Goal: Task Accomplishment & Management: Complete application form

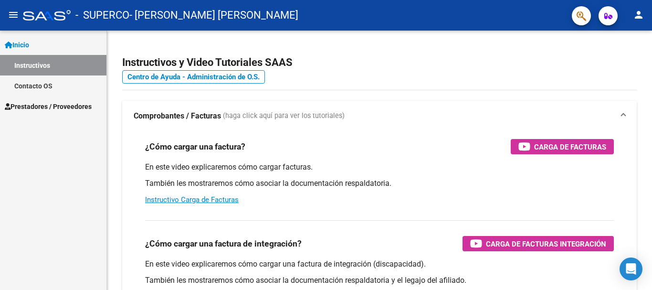
click at [641, 11] on mat-icon "person" at bounding box center [638, 14] width 11 height 11
click at [629, 40] on button "person Mi Perfil" at bounding box center [619, 40] width 58 height 23
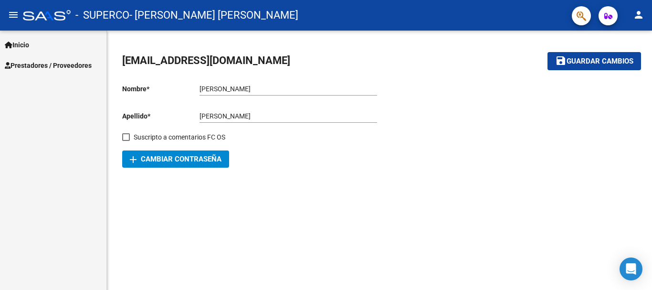
click at [72, 63] on span "Prestadores / Proveedores" at bounding box center [48, 65] width 87 height 11
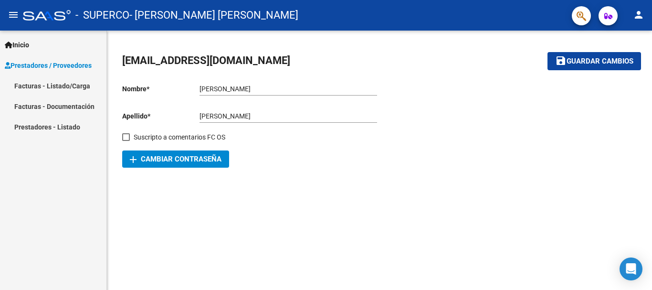
click at [75, 85] on link "Facturas - Listado/Carga" at bounding box center [53, 85] width 106 height 21
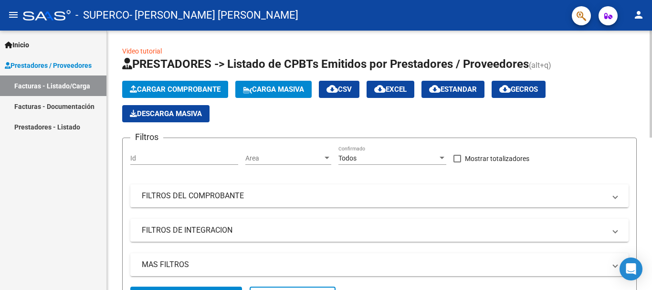
click at [178, 89] on span "Cargar Comprobante" at bounding box center [175, 89] width 91 height 9
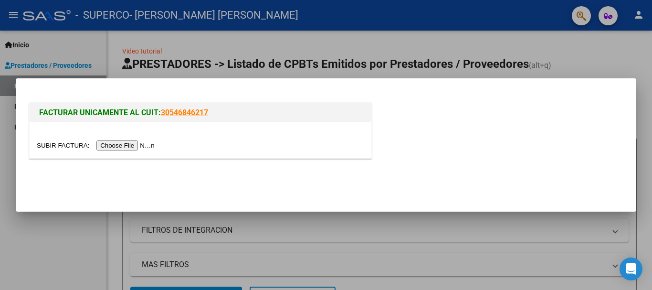
click at [145, 146] on input "file" at bounding box center [97, 145] width 121 height 10
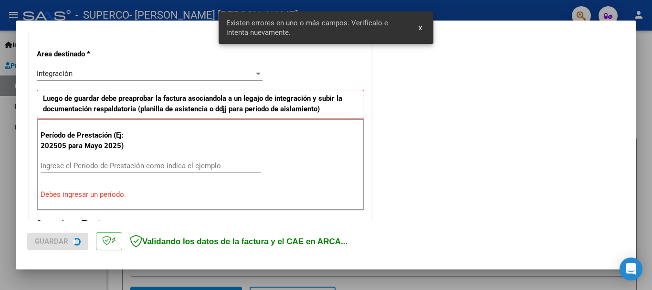
scroll to position [221, 0]
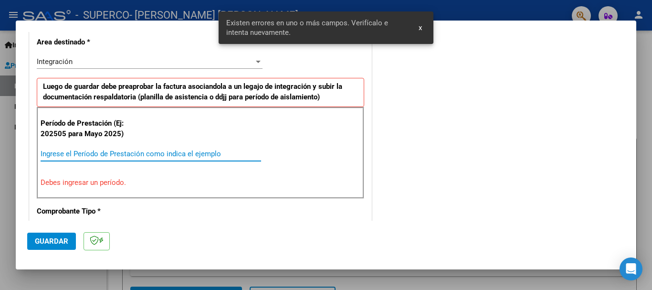
click at [137, 153] on input "Ingrese el Período de Prestación como indica el ejemplo" at bounding box center [151, 153] width 221 height 9
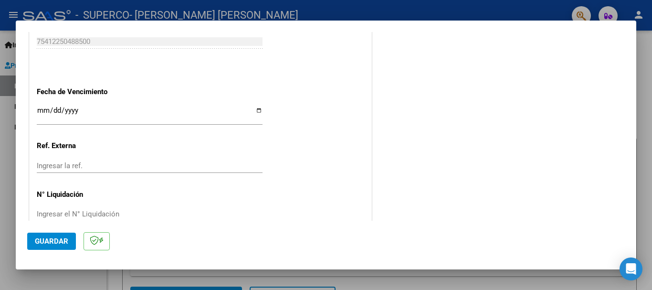
scroll to position [652, 0]
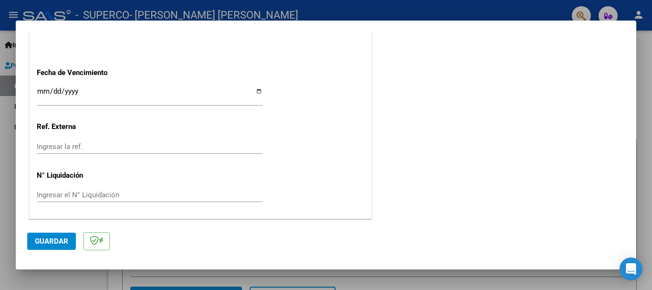
type input "202509"
click at [54, 240] on span "Guardar" at bounding box center [51, 241] width 33 height 9
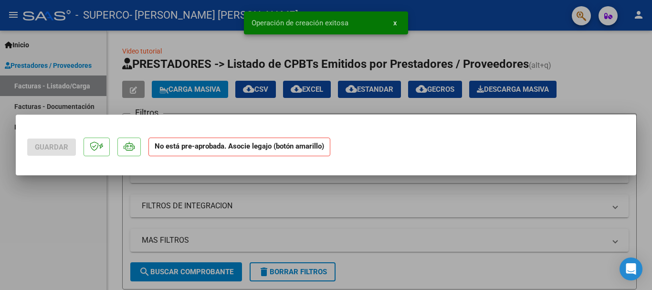
scroll to position [0, 0]
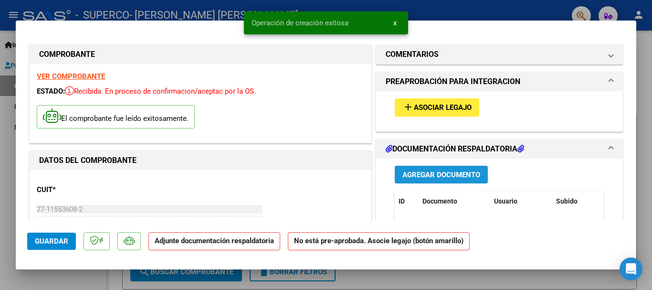
click at [437, 175] on span "Agregar Documento" at bounding box center [441, 174] width 78 height 9
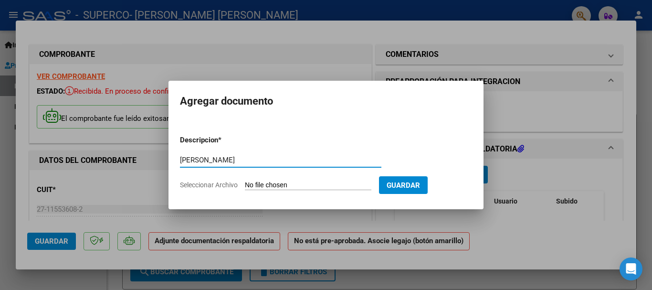
type input "[PERSON_NAME]"
click at [315, 185] on input "Seleccionar Archivo" at bounding box center [308, 185] width 126 height 9
type input "C:\fakepath\Fono septiembre.pdf"
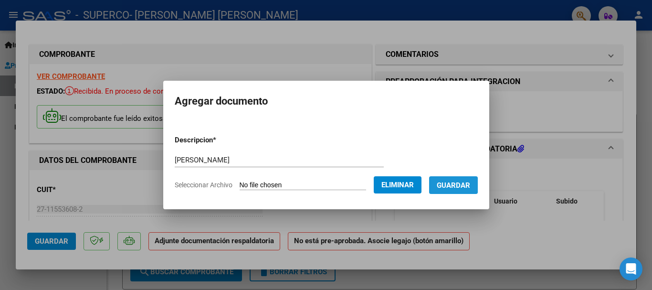
click at [452, 181] on span "Guardar" at bounding box center [453, 185] width 33 height 9
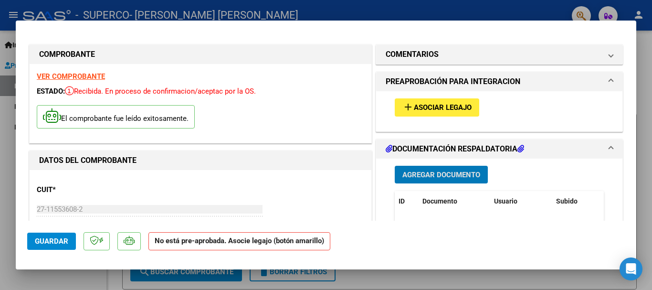
click at [403, 107] on mat-icon "add" at bounding box center [407, 106] width 11 height 11
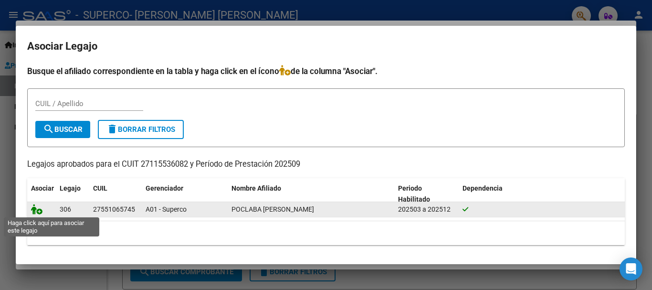
click at [35, 210] on icon at bounding box center [36, 209] width 11 height 11
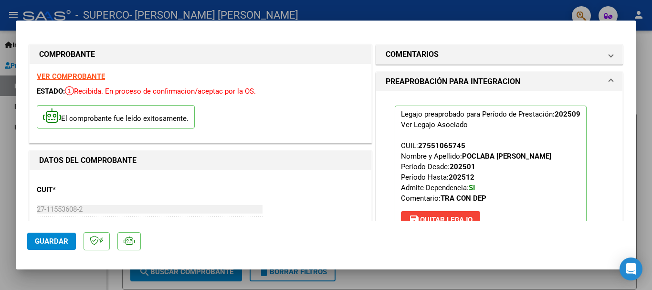
click at [44, 239] on span "Guardar" at bounding box center [51, 241] width 33 height 9
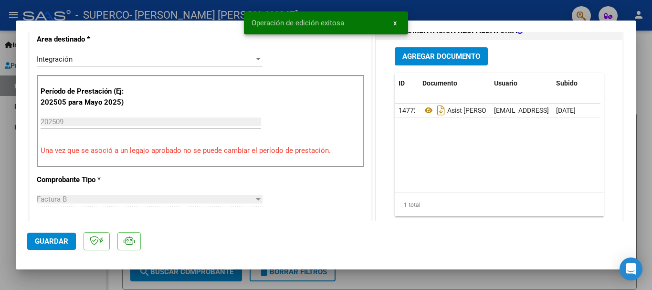
scroll to position [286, 0]
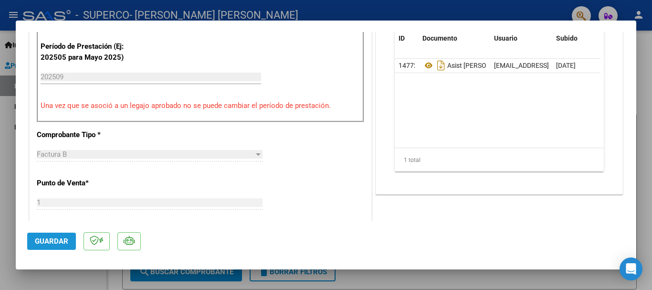
click at [62, 242] on span "Guardar" at bounding box center [51, 241] width 33 height 9
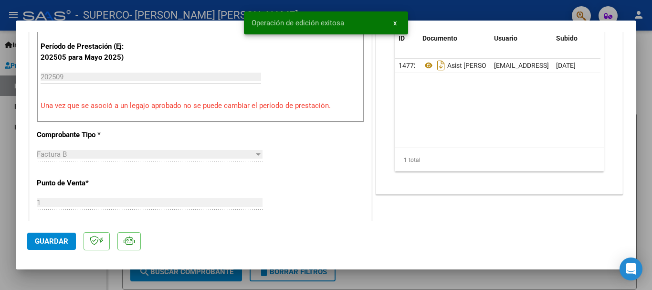
click at [0, 154] on div at bounding box center [326, 145] width 652 height 290
type input "$ 0,00"
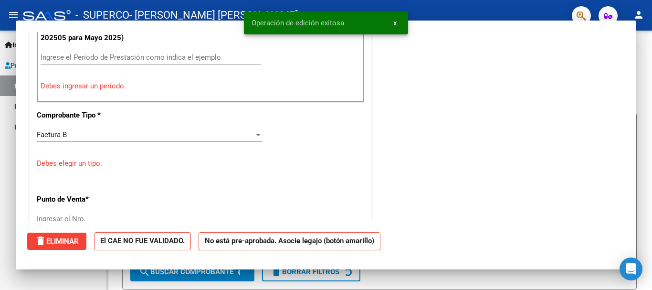
scroll to position [267, 0]
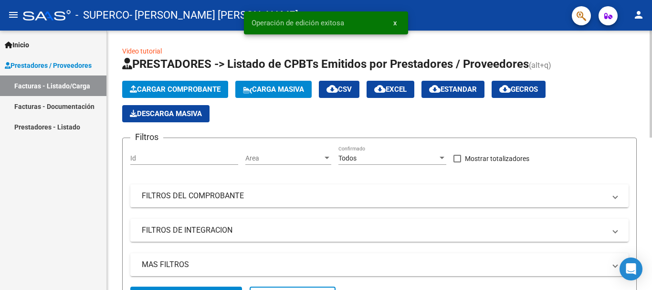
click at [144, 112] on span "Descarga Masiva" at bounding box center [166, 113] width 72 height 9
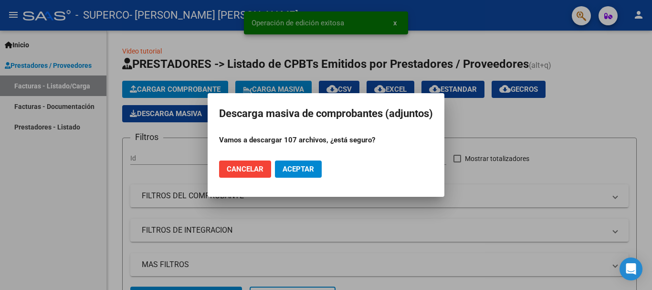
click at [252, 171] on span "Cancelar" at bounding box center [245, 169] width 37 height 9
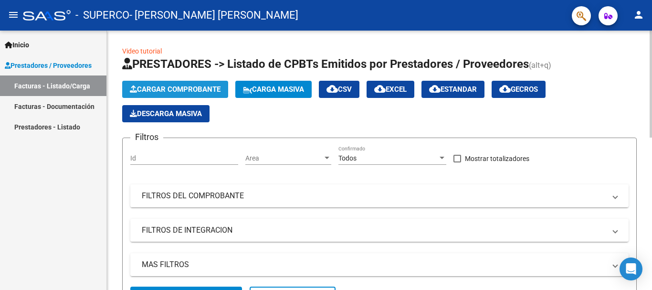
click at [193, 92] on span "Cargar Comprobante" at bounding box center [175, 89] width 91 height 9
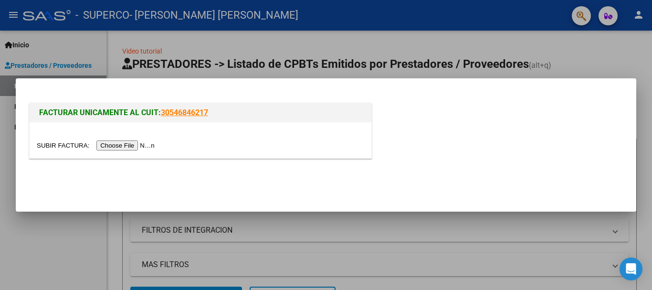
click at [147, 146] on input "file" at bounding box center [97, 145] width 121 height 10
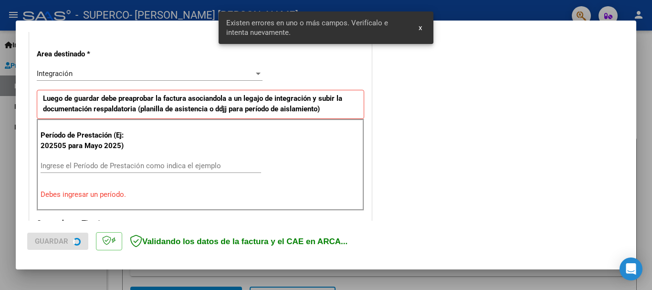
scroll to position [221, 0]
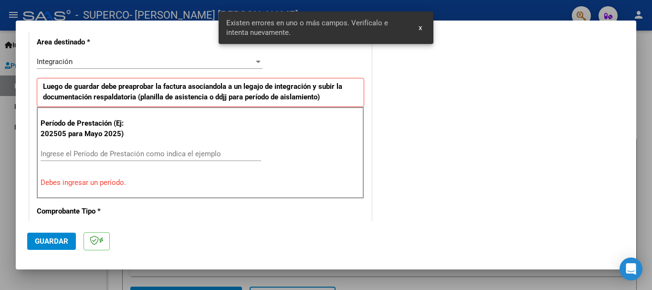
click at [182, 153] on input "Ingrese el Período de Prestación como indica el ejemplo" at bounding box center [151, 153] width 221 height 9
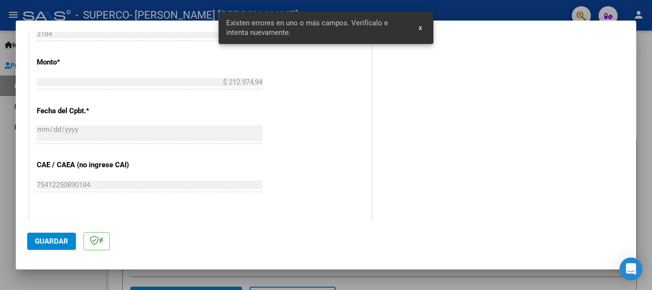
scroll to position [602, 0]
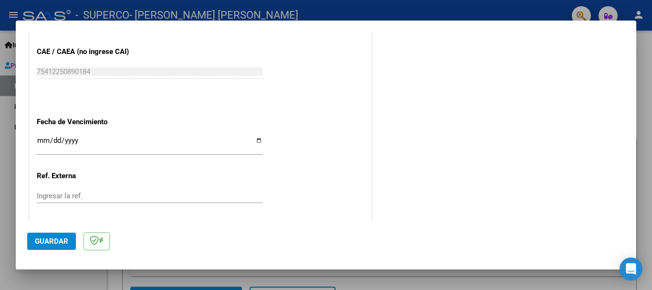
type input "202509"
click at [50, 237] on span "Guardar" at bounding box center [51, 241] width 33 height 9
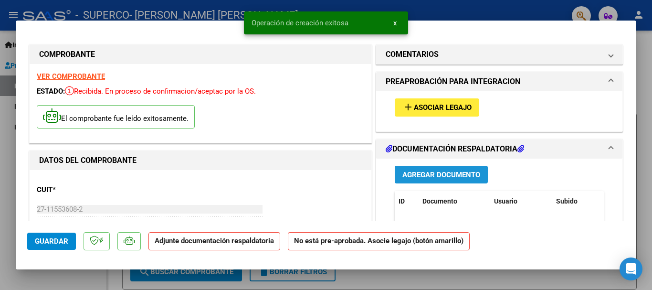
click at [419, 174] on span "Agregar Documento" at bounding box center [441, 174] width 78 height 9
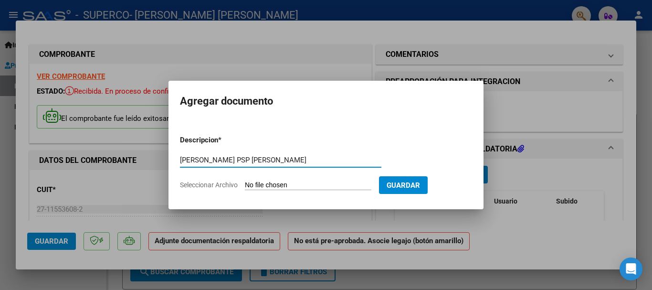
type input "[PERSON_NAME] PSP [PERSON_NAME]"
click at [316, 182] on input "Seleccionar Archivo" at bounding box center [308, 185] width 126 height 9
type input "C:\fakepath\Psicopedagoga septiembre.pdf"
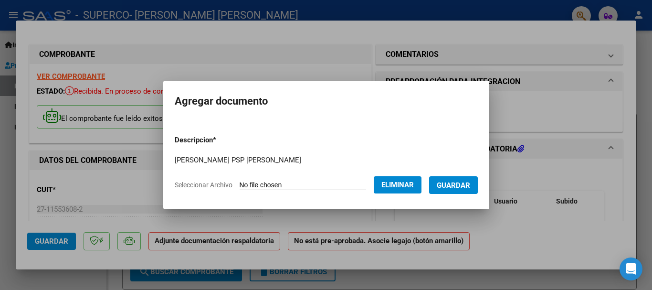
click at [478, 187] on button "Guardar" at bounding box center [453, 185] width 49 height 18
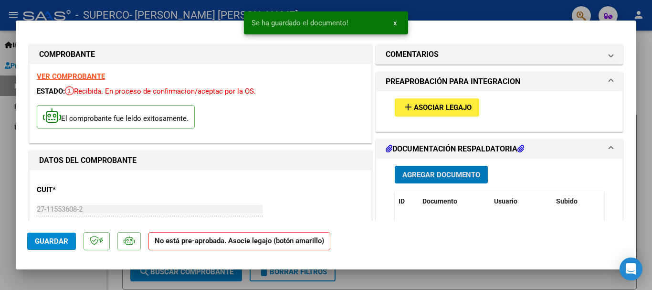
click at [450, 108] on span "Asociar Legajo" at bounding box center [443, 108] width 58 height 9
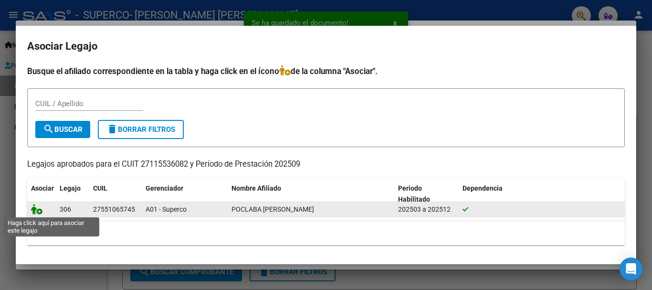
click at [39, 211] on icon at bounding box center [36, 209] width 11 height 11
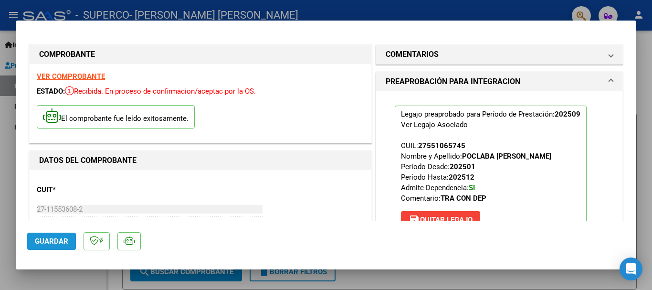
click at [46, 237] on span "Guardar" at bounding box center [51, 241] width 33 height 9
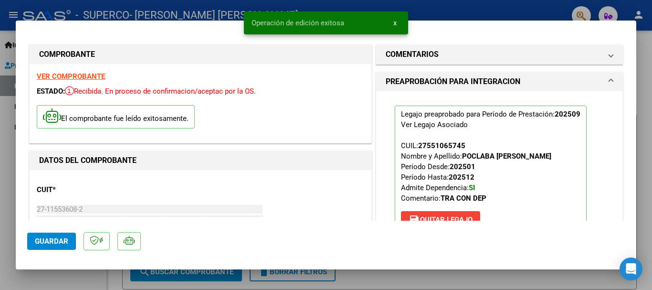
click at [11, 146] on div at bounding box center [326, 145] width 652 height 290
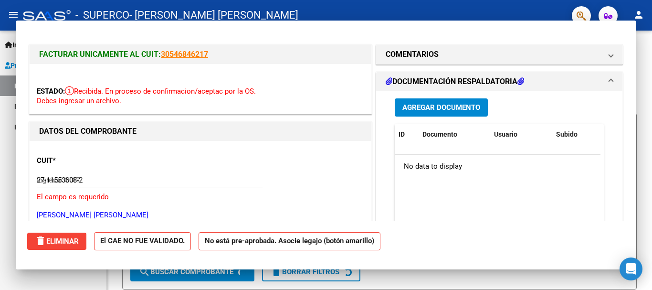
type input "$ 0,00"
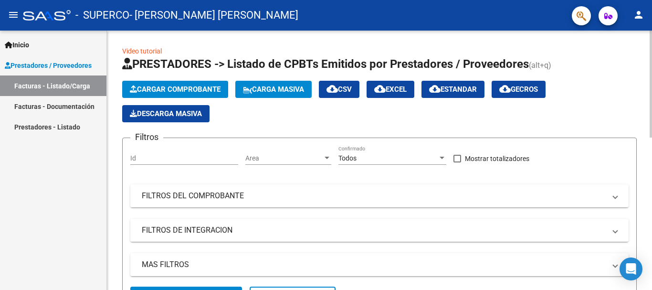
click at [176, 91] on span "Cargar Comprobante" at bounding box center [175, 89] width 91 height 9
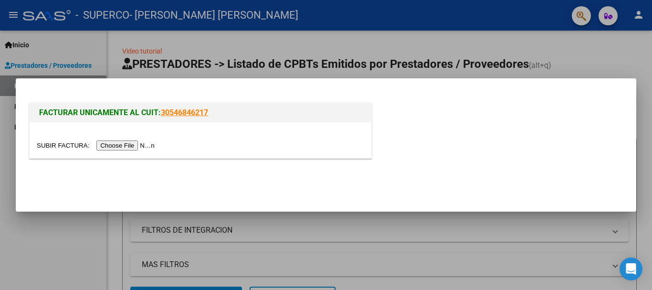
click at [129, 145] on input "file" at bounding box center [97, 145] width 121 height 10
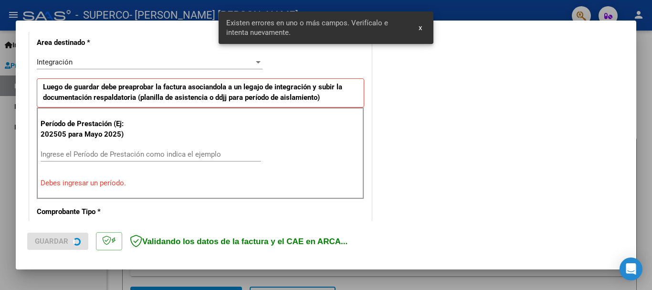
scroll to position [221, 0]
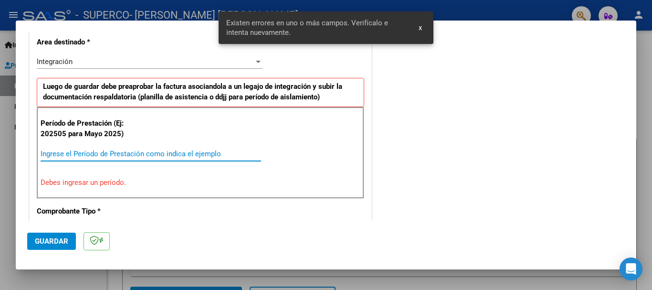
click at [152, 154] on input "Ingrese el Período de Prestación como indica el ejemplo" at bounding box center [151, 153] width 221 height 9
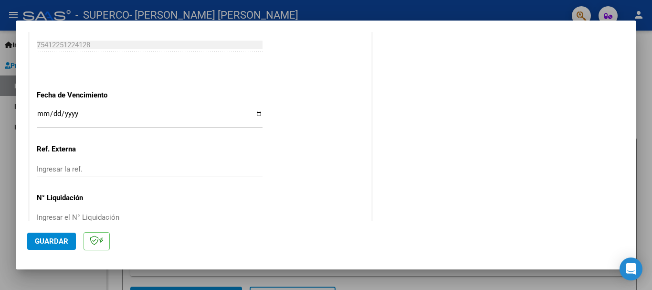
scroll to position [652, 0]
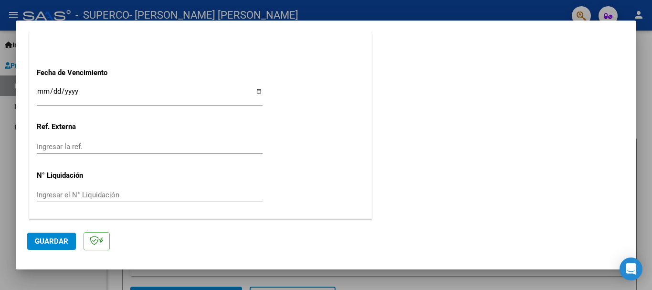
type input "202509"
click at [58, 247] on button "Guardar" at bounding box center [51, 240] width 49 height 17
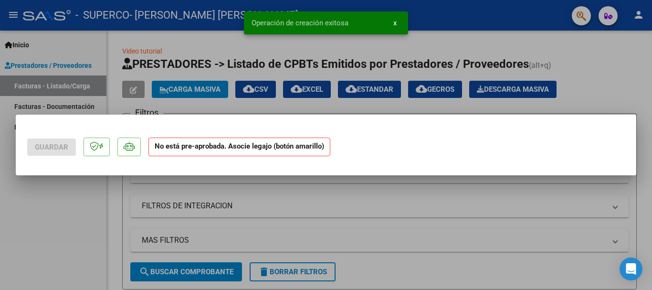
scroll to position [0, 0]
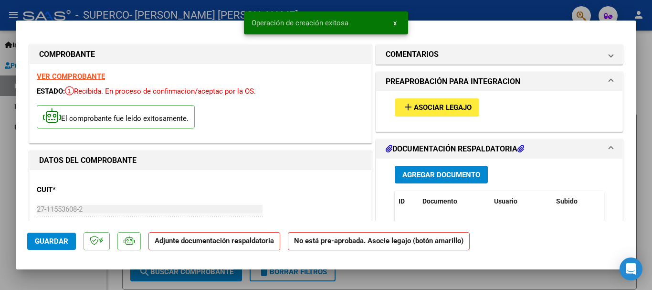
click at [412, 176] on span "Agregar Documento" at bounding box center [441, 174] width 78 height 9
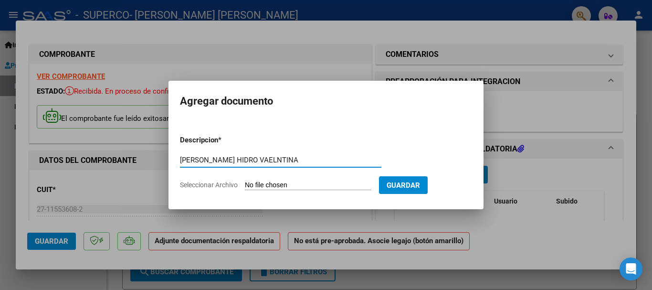
type input "[PERSON_NAME] HIDRO VAELNTINA"
click at [316, 183] on input "Seleccionar Archivo" at bounding box center [308, 185] width 126 height 9
type input "C:\fakepath\27115536082_006_00001_00003185.pdf"
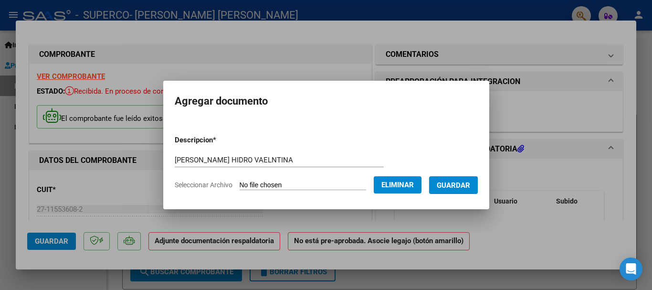
click at [470, 183] on span "Guardar" at bounding box center [453, 185] width 33 height 9
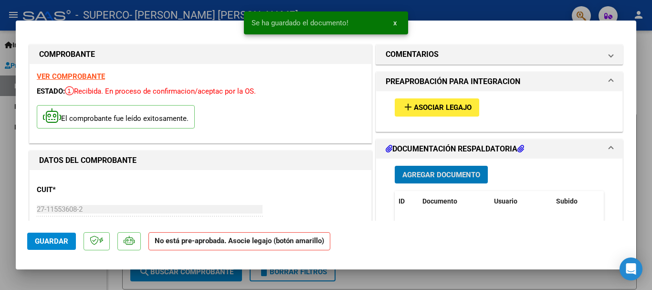
click at [439, 107] on span "Asociar Legajo" at bounding box center [443, 108] width 58 height 9
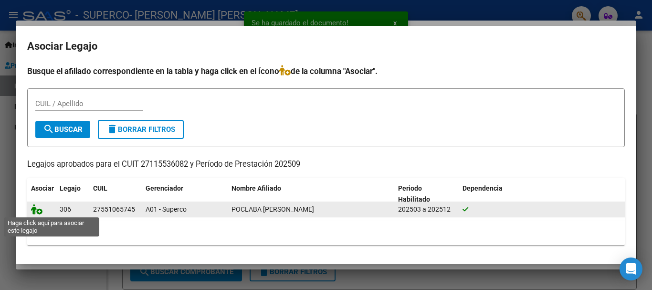
click at [33, 207] on icon at bounding box center [36, 209] width 11 height 11
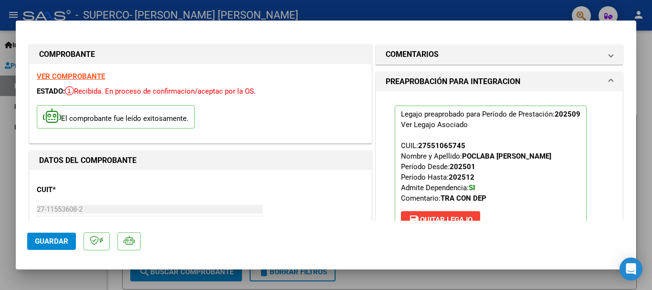
click at [64, 243] on span "Guardar" at bounding box center [51, 241] width 33 height 9
click at [4, 139] on div at bounding box center [326, 145] width 652 height 290
type input "$ 0,00"
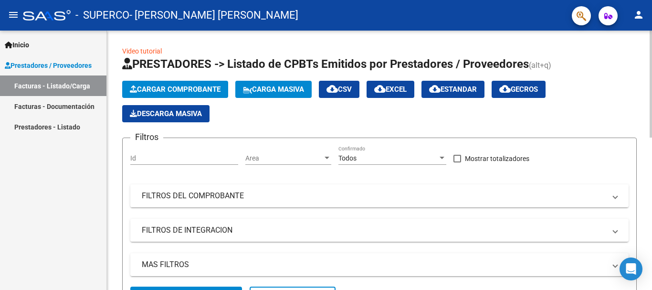
click at [172, 91] on span "Cargar Comprobante" at bounding box center [175, 89] width 91 height 9
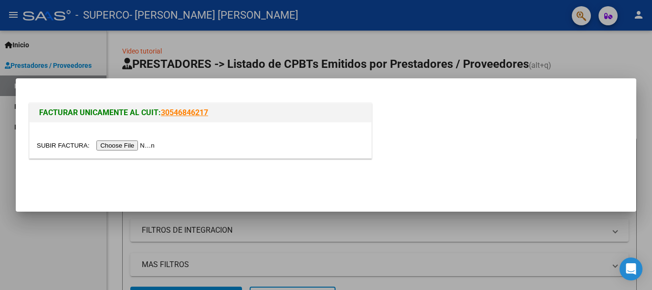
click at [136, 142] on input "file" at bounding box center [97, 145] width 121 height 10
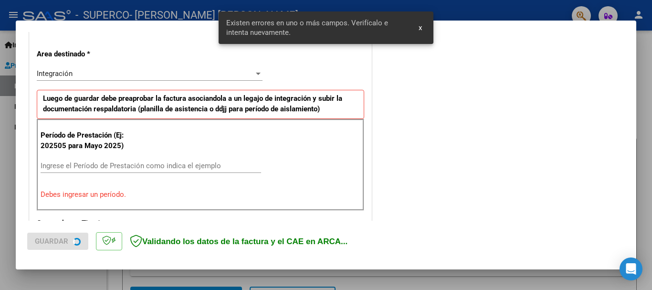
scroll to position [221, 0]
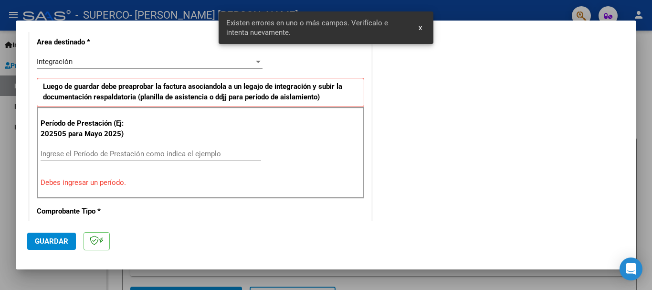
click at [165, 152] on input "Ingrese el Período de Prestación como indica el ejemplo" at bounding box center [151, 153] width 221 height 9
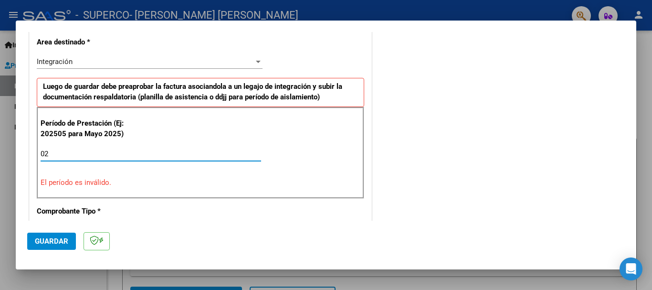
type input "0"
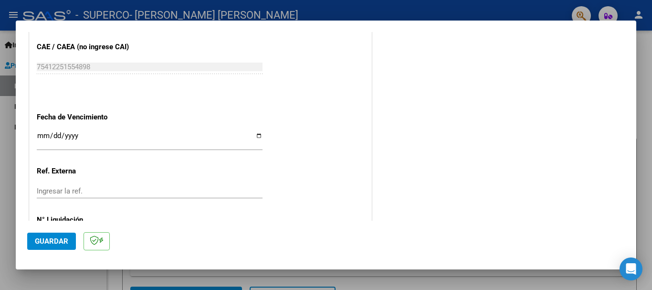
scroll to position [652, 0]
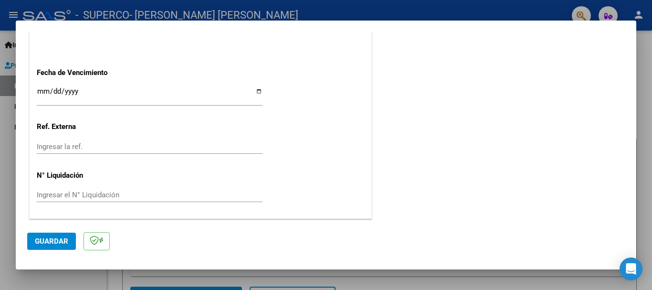
type input "202509"
click at [61, 242] on span "Guardar" at bounding box center [51, 241] width 33 height 9
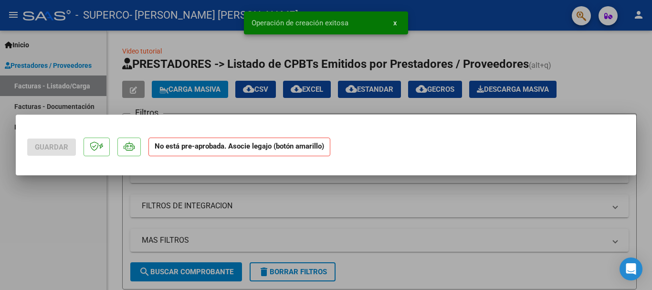
scroll to position [0, 0]
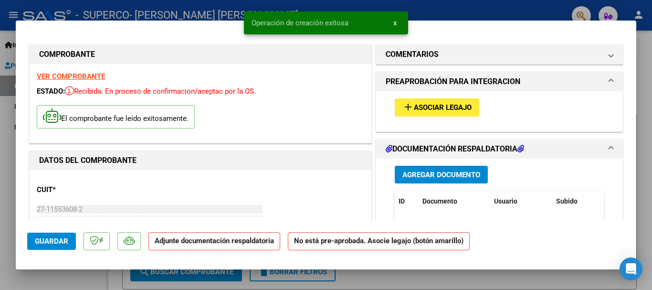
click at [420, 179] on button "Agregar Documento" at bounding box center [441, 175] width 93 height 18
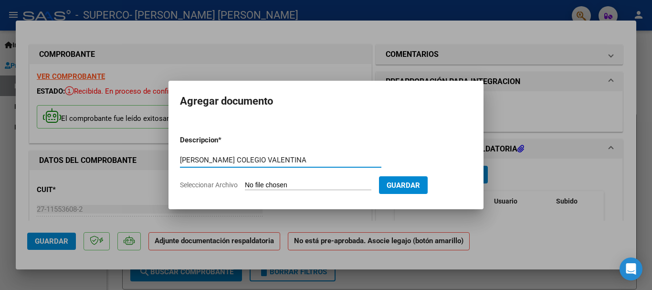
type input "[PERSON_NAME] COLEGIO VALENTINA"
click at [318, 183] on input "Seleccionar Archivo" at bounding box center [308, 185] width 126 height 9
type input "C:\fakepath\Colegio septiembre.pdf"
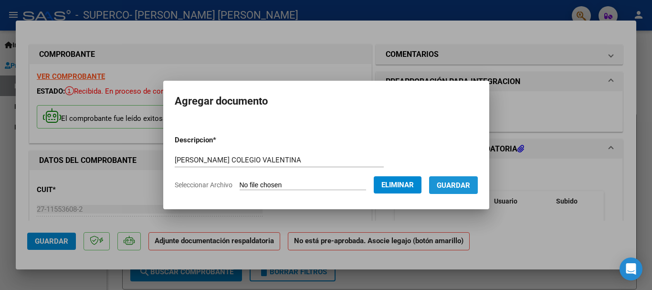
click at [463, 187] on span "Guardar" at bounding box center [453, 185] width 33 height 9
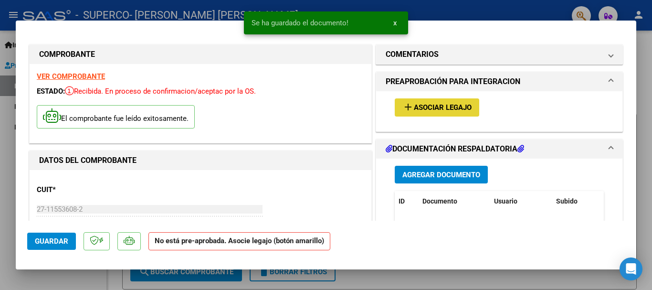
click at [440, 106] on span "Asociar Legajo" at bounding box center [443, 108] width 58 height 9
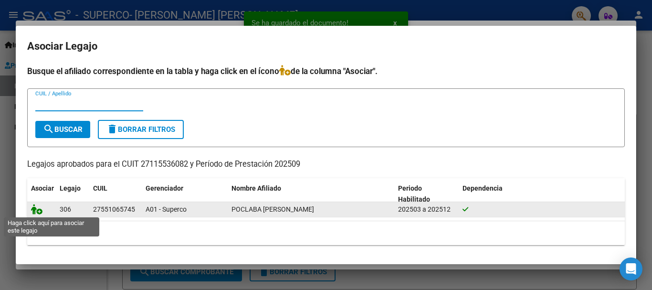
click at [36, 213] on icon at bounding box center [36, 209] width 11 height 11
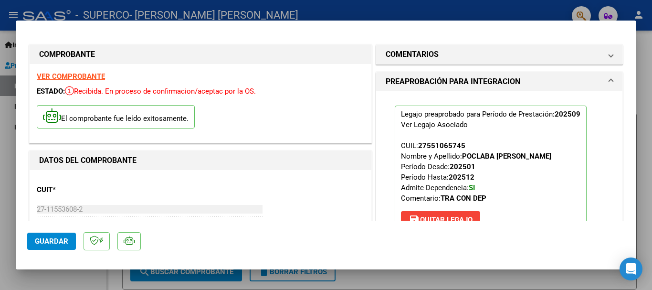
click at [63, 242] on span "Guardar" at bounding box center [51, 241] width 33 height 9
click at [7, 158] on div at bounding box center [326, 145] width 652 height 290
